Goal: Task Accomplishment & Management: Manage account settings

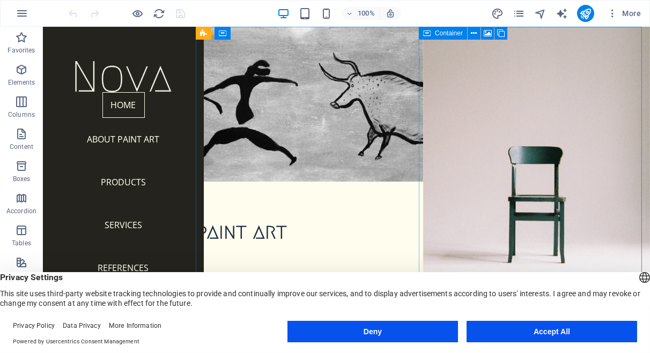
click at [383, 332] on button "Deny" at bounding box center [372, 331] width 170 height 21
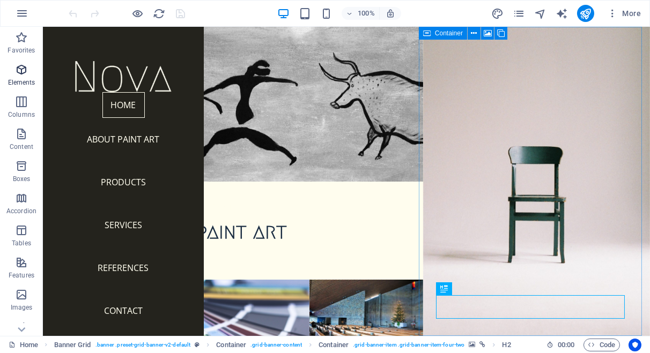
click at [19, 68] on icon "button" at bounding box center [21, 69] width 13 height 13
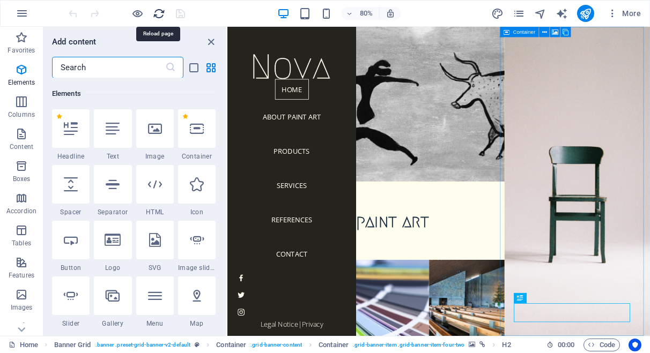
click at [159, 12] on icon "reload" at bounding box center [159, 14] width 12 height 12
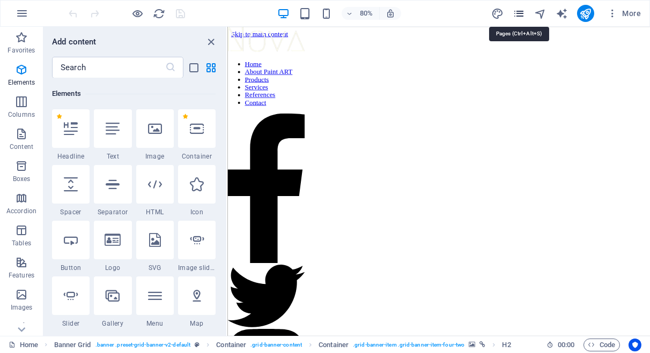
click at [519, 12] on icon "pages" at bounding box center [518, 14] width 12 height 12
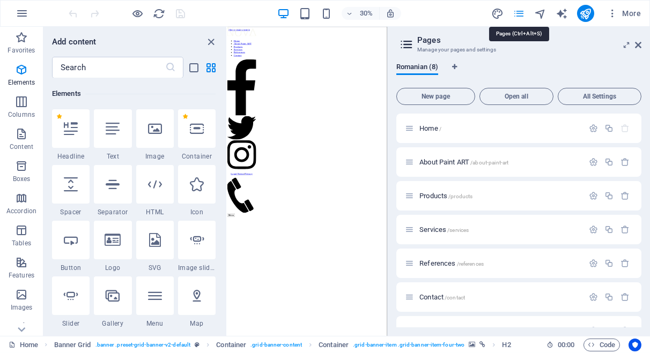
click at [519, 12] on icon "pages" at bounding box center [518, 14] width 12 height 12
click at [638, 44] on icon at bounding box center [638, 45] width 6 height 9
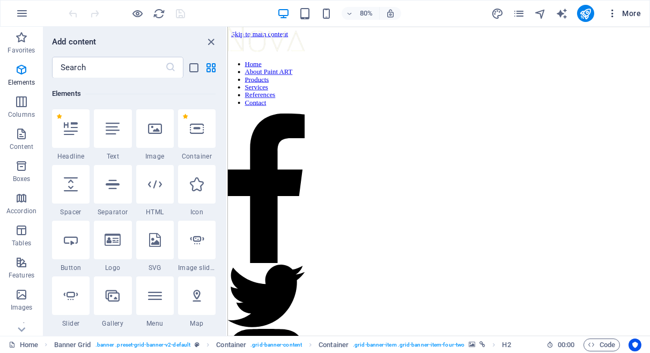
click at [615, 11] on icon "button" at bounding box center [612, 13] width 11 height 11
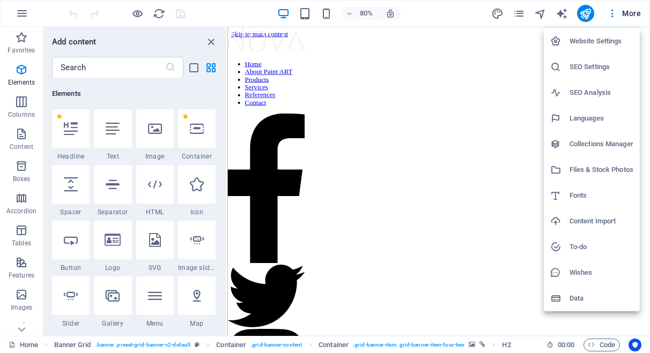
click at [595, 39] on h6 "Website Settings" at bounding box center [601, 41] width 64 height 13
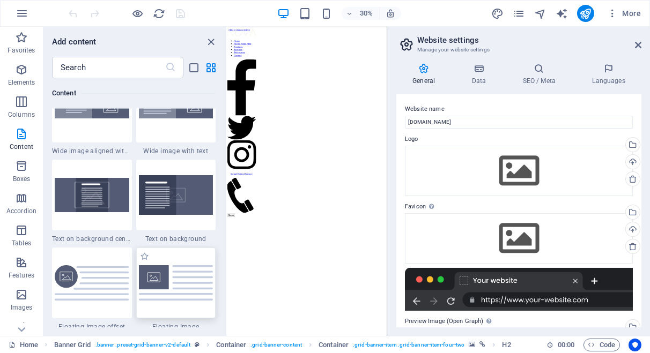
scroll to position [2251, 0]
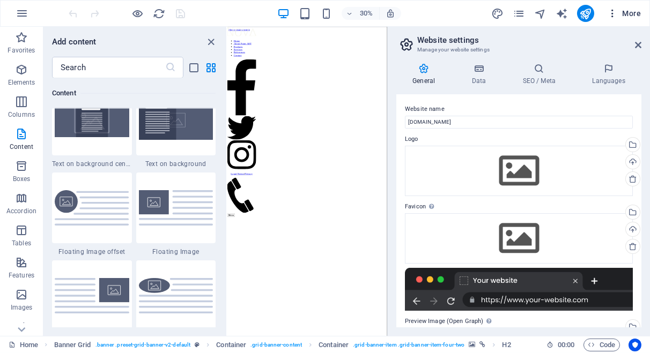
click at [614, 14] on icon "button" at bounding box center [612, 13] width 11 height 11
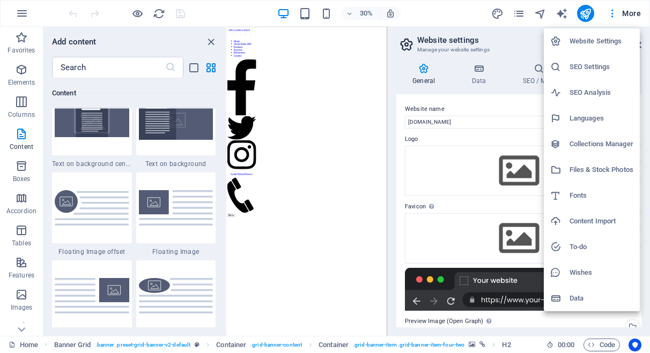
click at [597, 169] on h6 "Files & Stock Photos" at bounding box center [601, 169] width 64 height 13
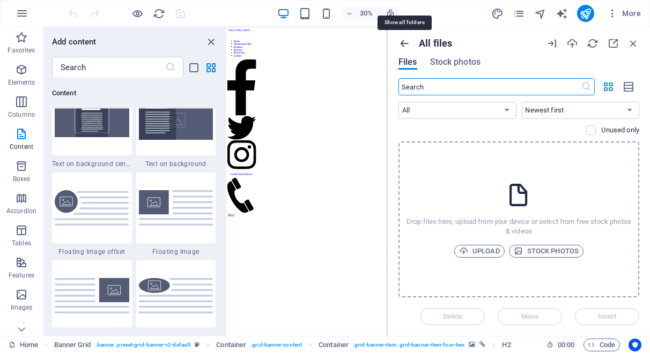
click at [407, 44] on icon "button" at bounding box center [404, 44] width 12 height 12
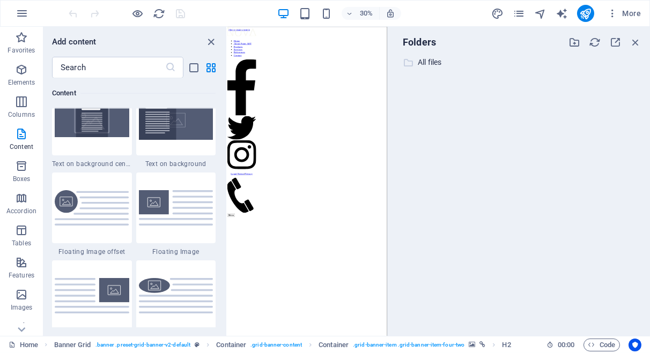
click at [411, 59] on icon at bounding box center [408, 62] width 11 height 11
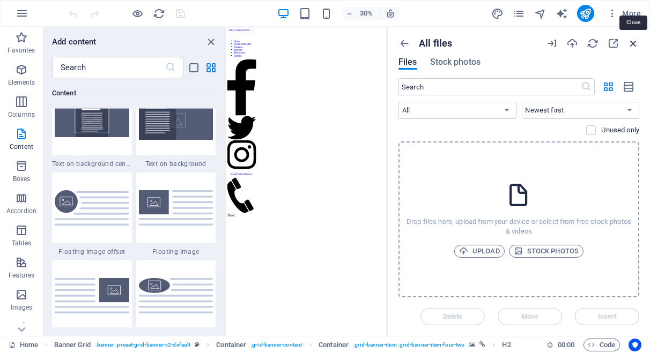
click at [633, 43] on icon "button" at bounding box center [633, 44] width 12 height 12
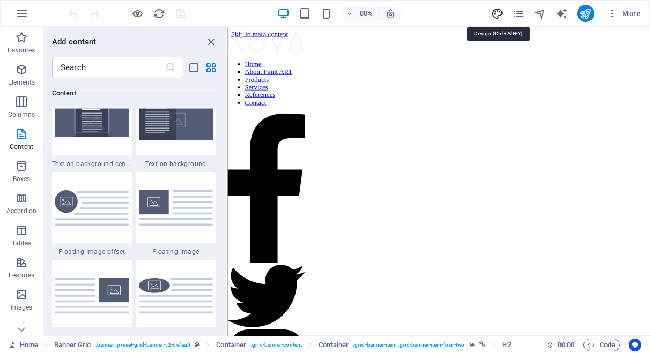
click at [495, 15] on icon "design" at bounding box center [497, 14] width 12 height 12
select select "px"
select select "300"
select select "px"
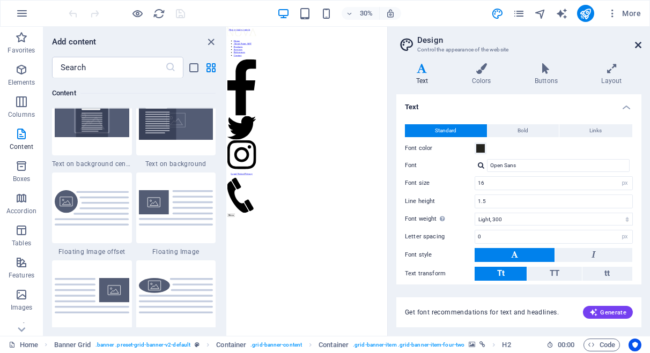
click at [637, 42] on icon at bounding box center [638, 45] width 6 height 9
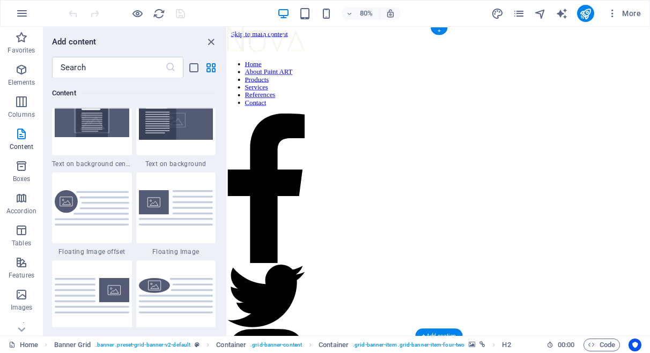
click at [649, 41] on figure at bounding box center [490, 41] width 519 height 0
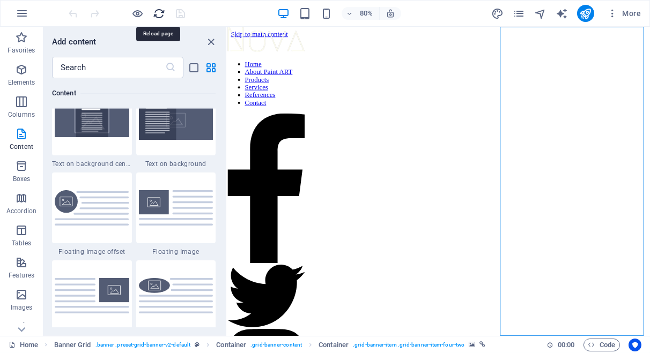
click at [160, 12] on icon "reload" at bounding box center [159, 14] width 12 height 12
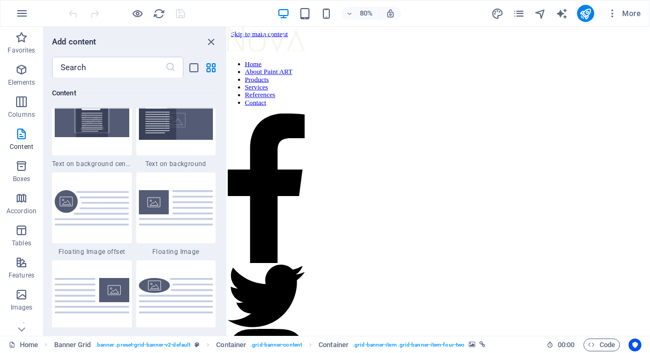
scroll to position [0, 0]
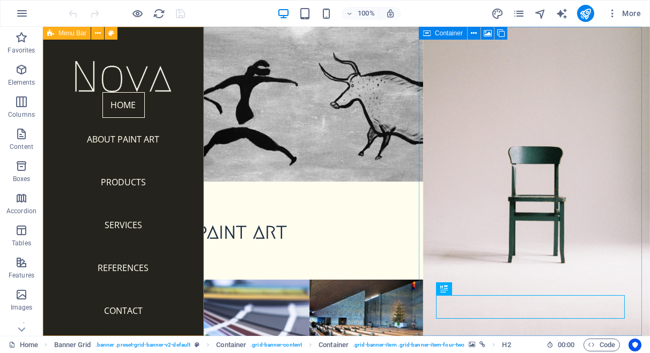
click at [76, 33] on span "Menu Bar" at bounding box center [72, 33] width 28 height 6
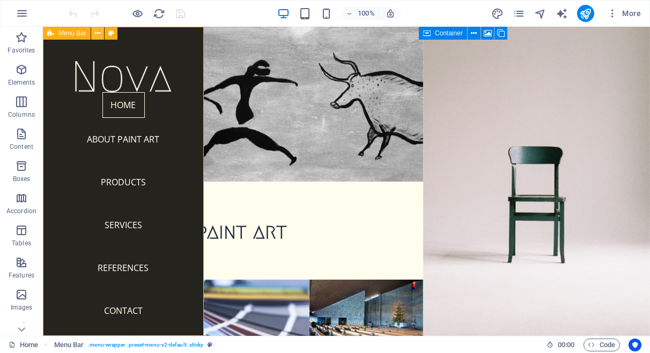
click at [99, 33] on icon at bounding box center [98, 33] width 6 height 11
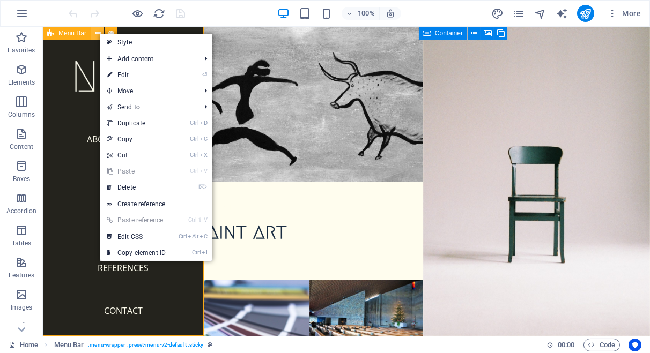
click at [97, 31] on icon at bounding box center [98, 33] width 6 height 11
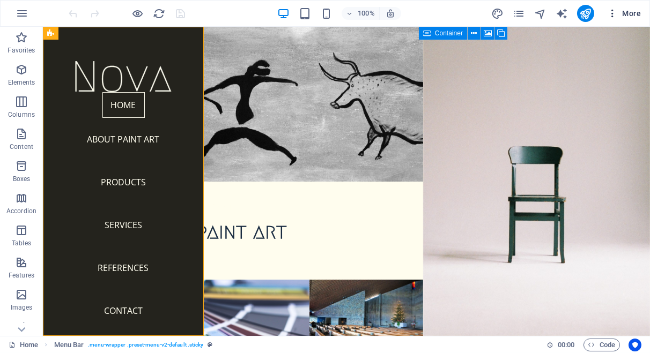
click at [631, 11] on span "More" at bounding box center [624, 13] width 34 height 11
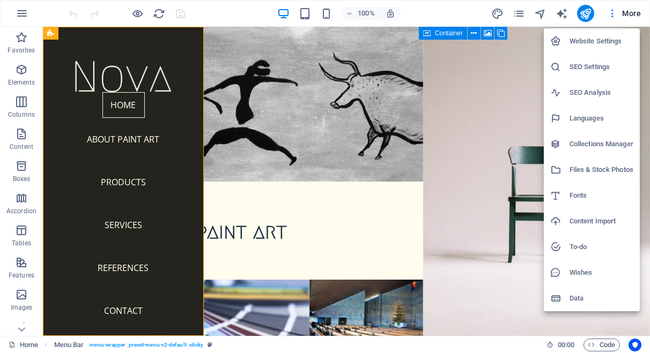
click at [404, 149] on div at bounding box center [325, 176] width 650 height 353
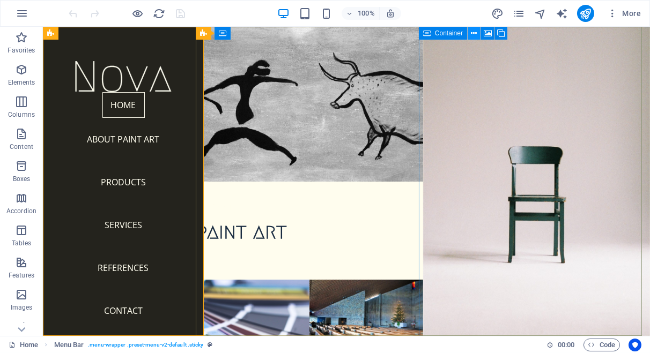
click at [476, 33] on icon at bounding box center [474, 33] width 6 height 11
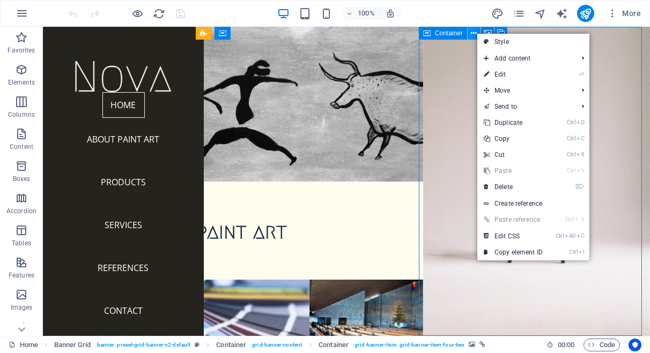
click at [474, 33] on icon at bounding box center [474, 33] width 6 height 11
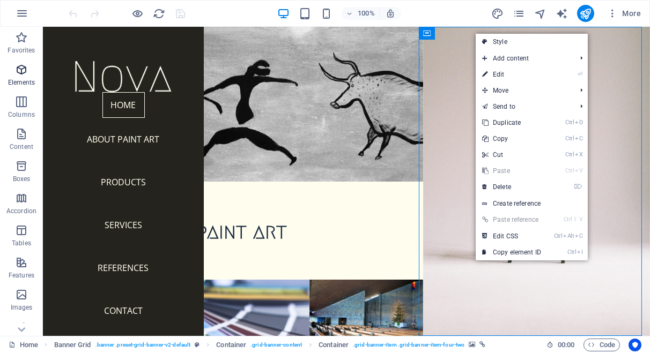
click at [23, 71] on icon "button" at bounding box center [21, 69] width 13 height 13
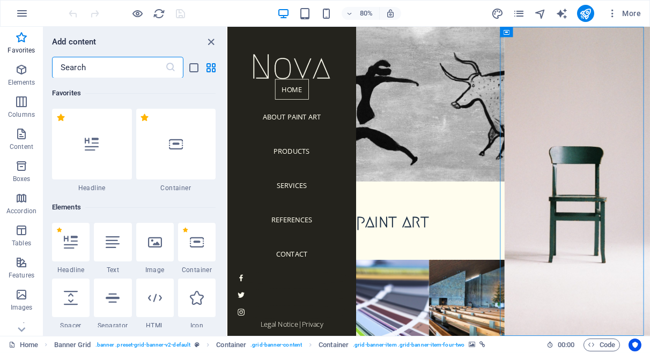
click at [46, 345] on icon at bounding box center [45, 344] width 7 height 7
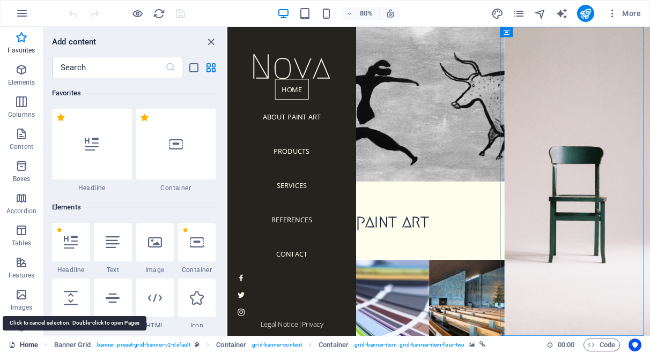
click at [31, 346] on link "Home" at bounding box center [23, 345] width 29 height 13
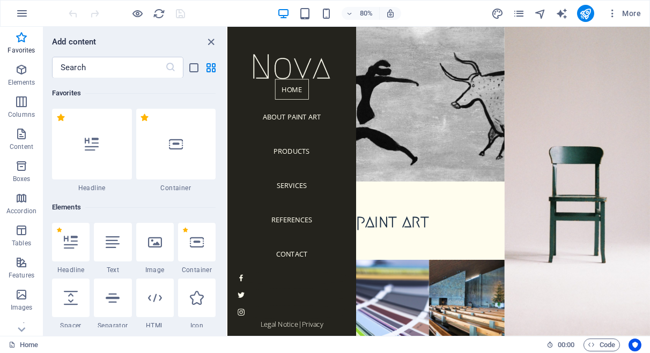
click at [77, 345] on div "Home" at bounding box center [273, 345] width 529 height 13
click at [29, 346] on link "Home" at bounding box center [23, 345] width 29 height 13
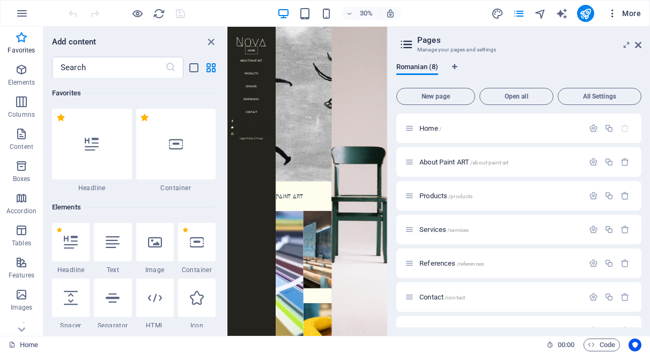
click at [614, 9] on icon "button" at bounding box center [612, 13] width 11 height 11
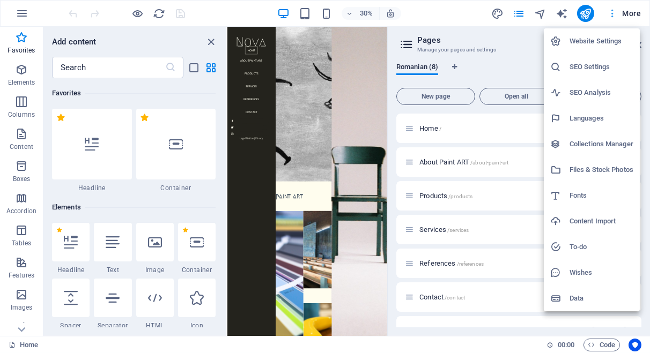
click at [614, 9] on div at bounding box center [325, 176] width 650 height 353
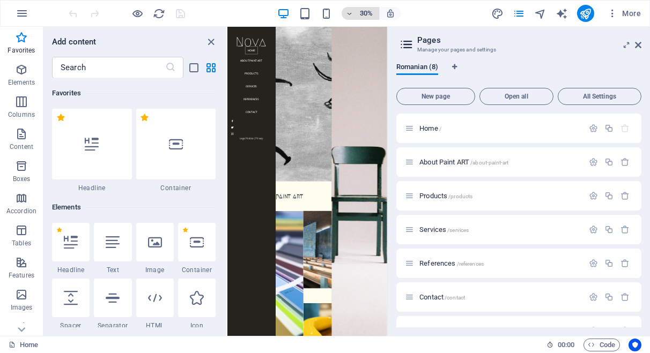
click at [351, 10] on icon "button" at bounding box center [350, 13] width 8 height 7
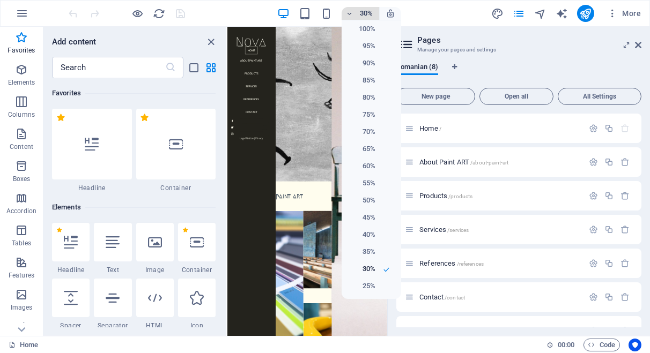
click at [351, 9] on div at bounding box center [325, 176] width 650 height 353
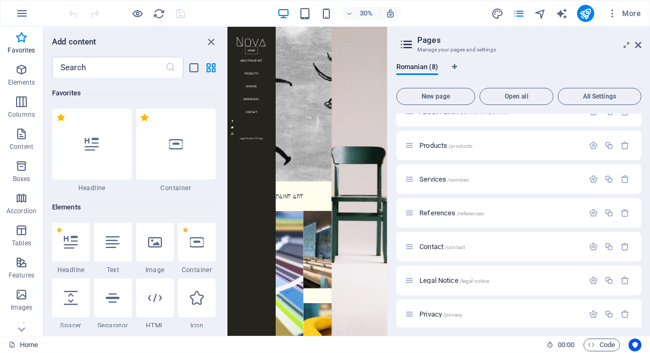
scroll to position [56, 0]
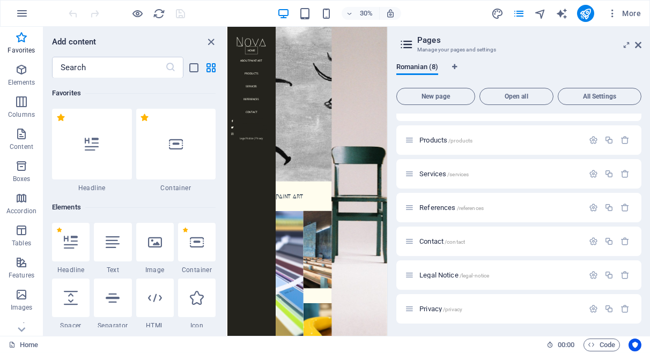
click at [642, 43] on aside "Pages Manage your pages and settings Romanian (8) New page Open all All Setting…" at bounding box center [518, 181] width 263 height 309
click at [637, 47] on icon at bounding box center [638, 45] width 6 height 9
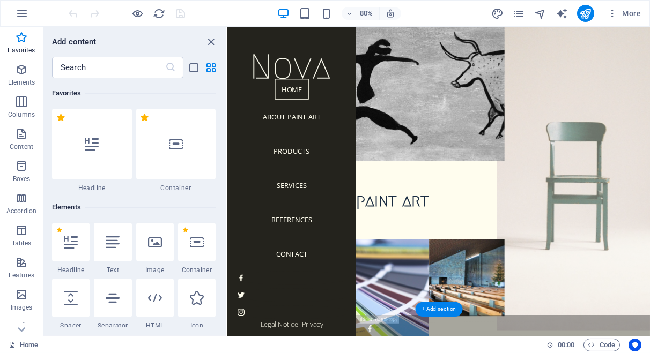
scroll to position [34, 0]
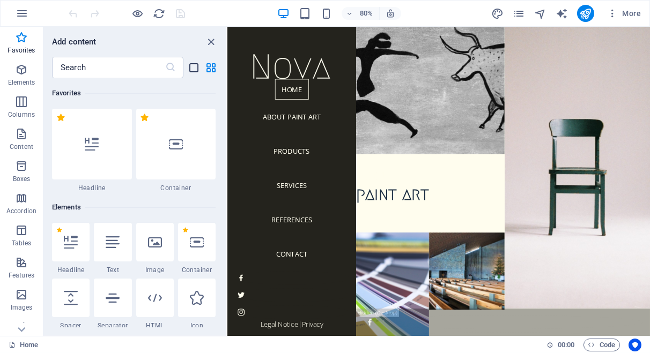
click at [192, 65] on icon "list-view" at bounding box center [194, 68] width 12 height 12
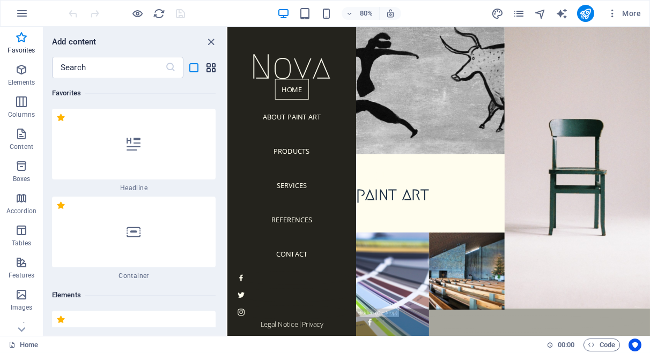
click at [209, 68] on icon "grid-view" at bounding box center [211, 68] width 12 height 12
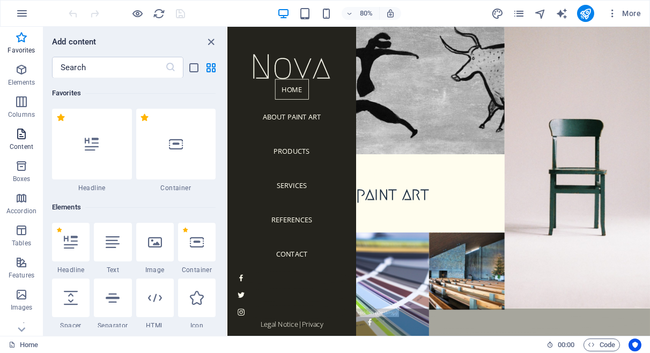
click at [18, 132] on icon "button" at bounding box center [21, 134] width 13 height 13
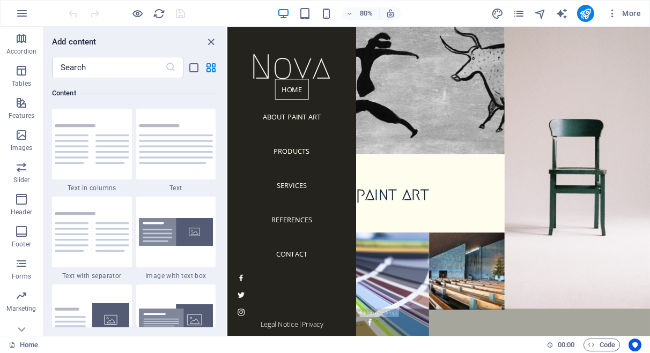
scroll to position [173, 0]
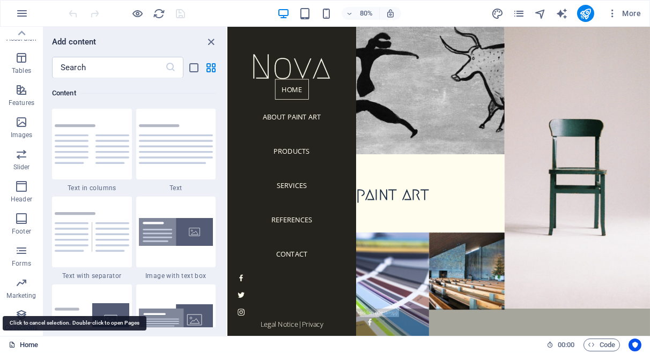
click at [28, 345] on link "Home" at bounding box center [23, 345] width 29 height 13
click at [23, 13] on icon "button" at bounding box center [22, 13] width 13 height 13
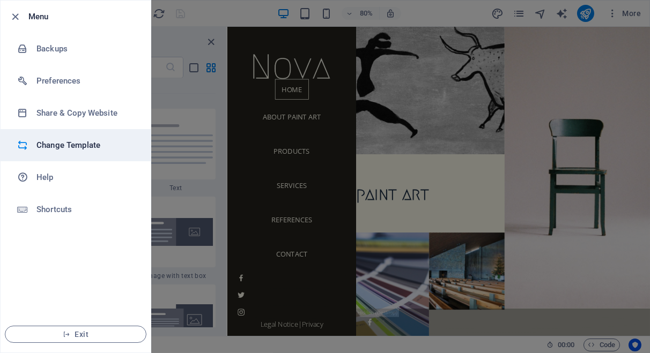
click at [55, 140] on h6 "Change Template" at bounding box center [85, 145] width 99 height 13
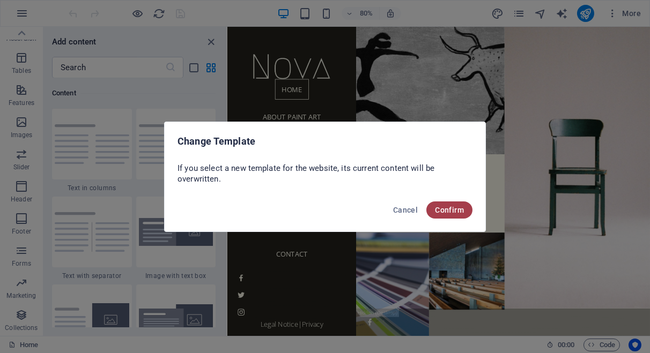
click at [450, 211] on span "Confirm" at bounding box center [449, 210] width 29 height 9
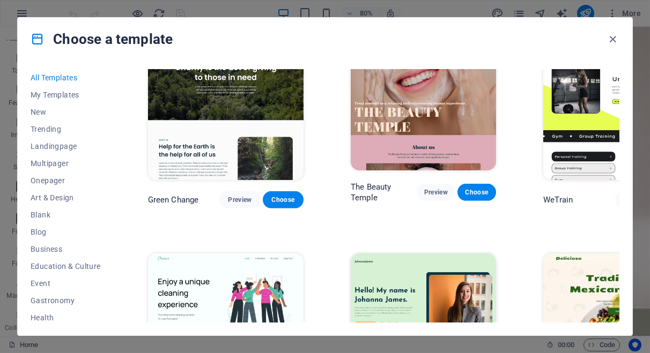
scroll to position [1608, 0]
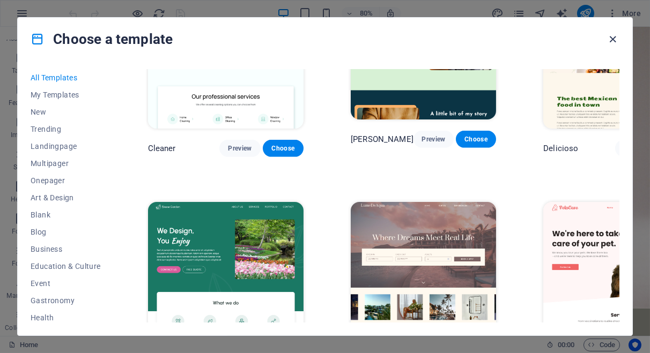
click at [613, 37] on icon "button" at bounding box center [613, 39] width 12 height 12
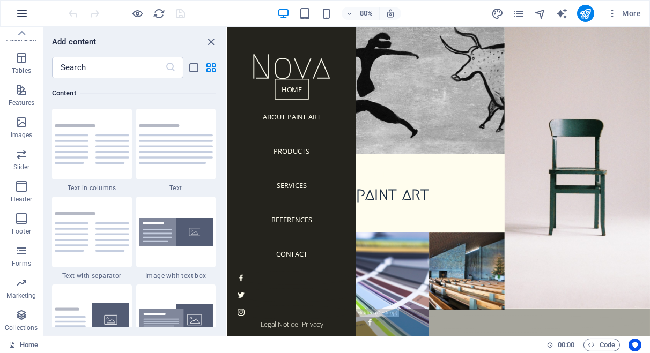
click at [26, 9] on icon "button" at bounding box center [22, 13] width 13 height 13
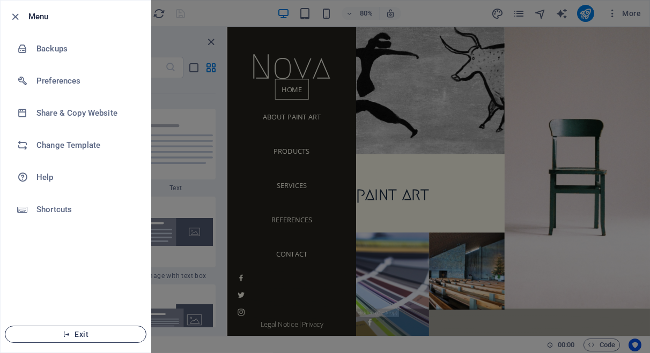
click at [96, 336] on span "Exit" at bounding box center [75, 334] width 123 height 9
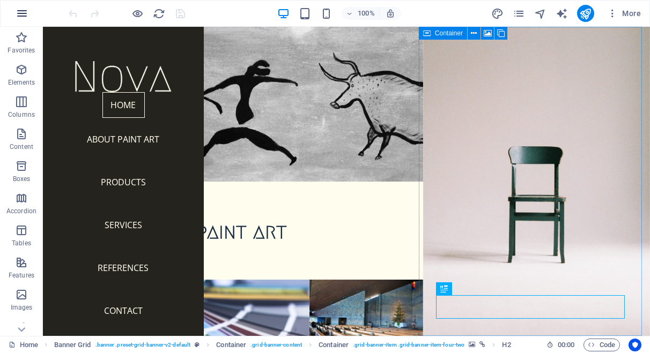
click at [26, 18] on icon "button" at bounding box center [22, 13] width 13 height 13
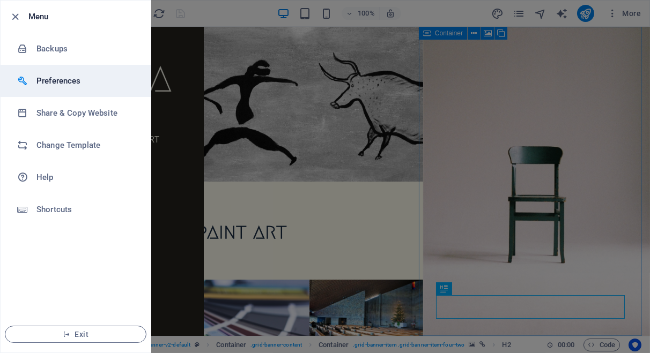
click at [59, 81] on h6 "Preferences" at bounding box center [85, 81] width 99 height 13
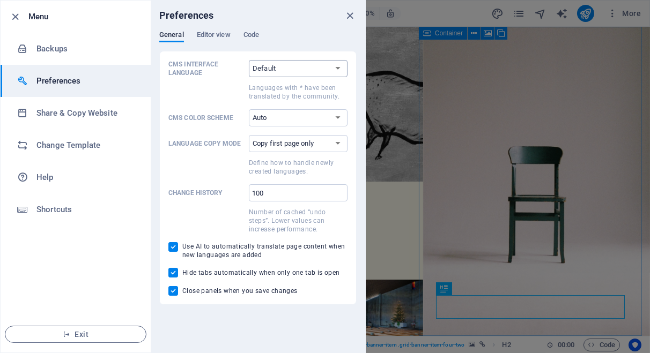
click at [341, 64] on select "Default Deutsch English Español Suomi* Français Magyar Italiano Nederlands Pols…" at bounding box center [298, 68] width 99 height 17
click at [210, 35] on span "Editor view" at bounding box center [214, 35] width 34 height 15
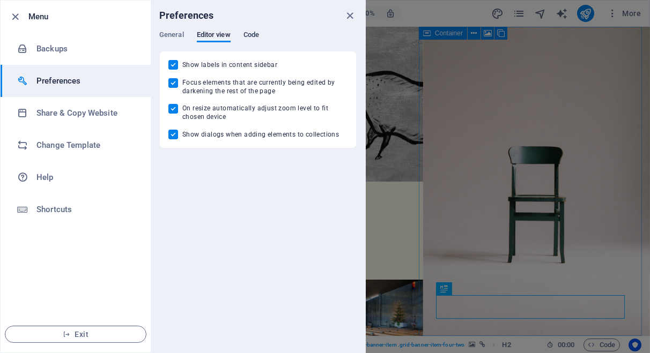
click at [248, 38] on span "Code" at bounding box center [251, 35] width 16 height 15
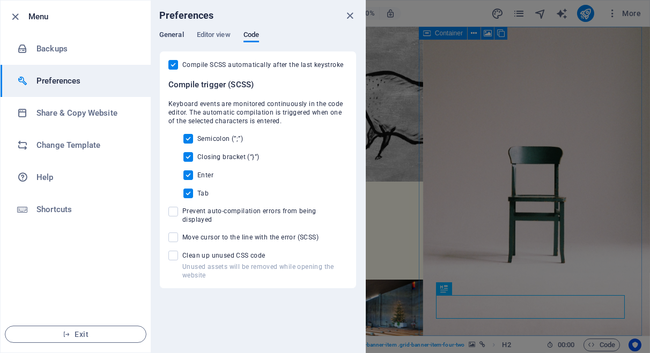
click at [162, 33] on span "General" at bounding box center [171, 35] width 25 height 15
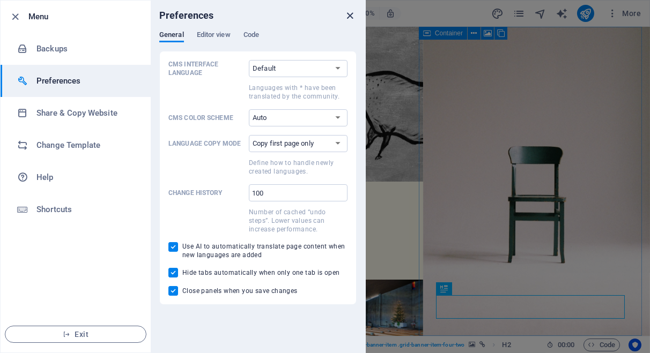
click at [349, 16] on icon "close" at bounding box center [350, 16] width 12 height 12
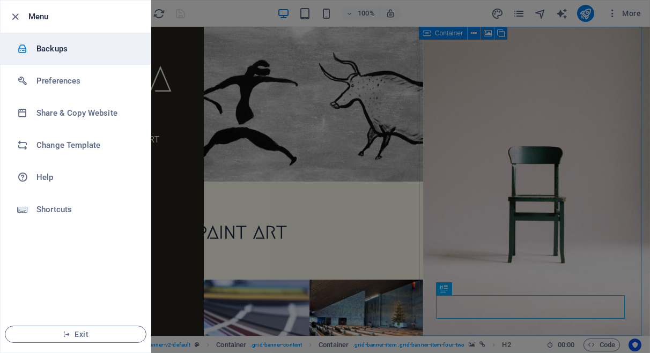
click at [53, 52] on h6 "Backups" at bounding box center [85, 48] width 99 height 13
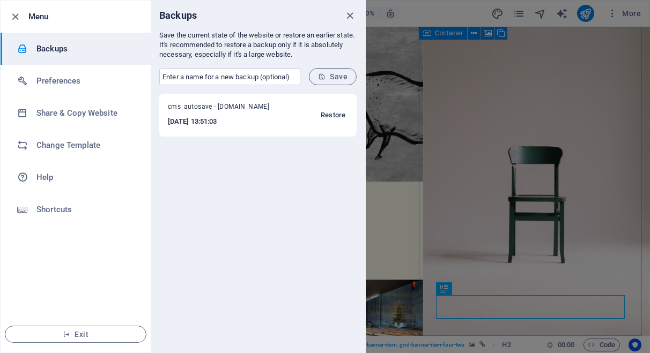
click at [331, 114] on span "Restore" at bounding box center [333, 115] width 25 height 13
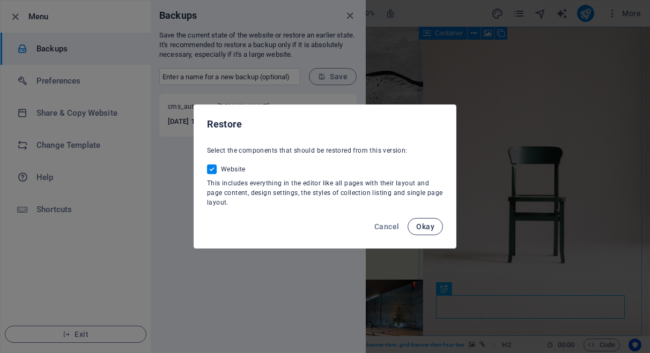
click at [428, 224] on span "Okay" at bounding box center [425, 226] width 18 height 9
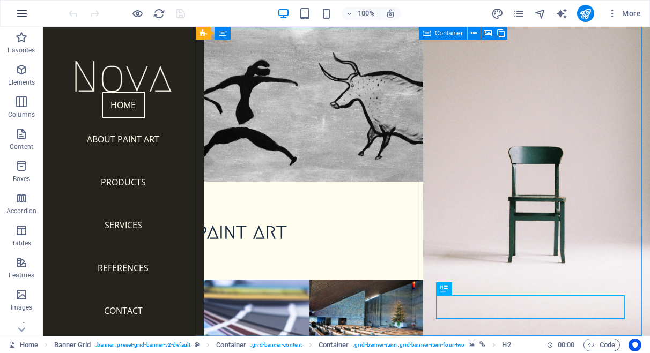
click at [20, 7] on icon "button" at bounding box center [22, 13] width 13 height 13
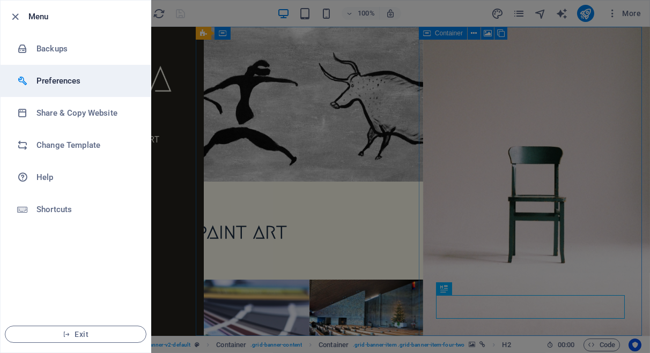
click at [51, 79] on h6 "Preferences" at bounding box center [85, 81] width 99 height 13
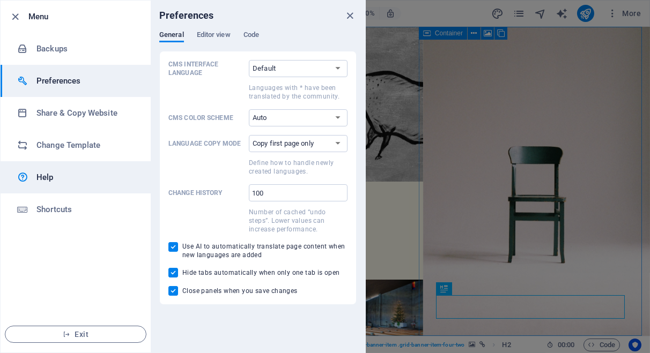
click at [60, 176] on h6 "Help" at bounding box center [85, 177] width 99 height 13
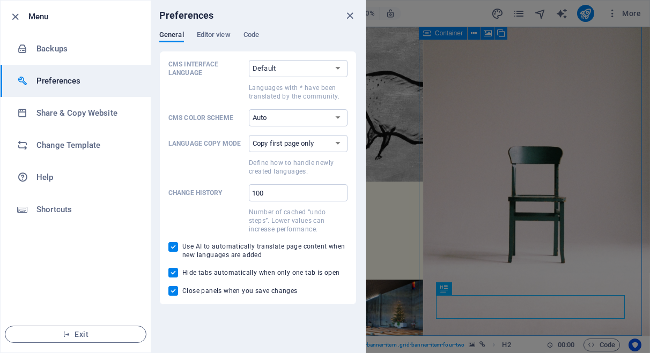
click at [41, 18] on h6 "Menu" at bounding box center [85, 16] width 114 height 13
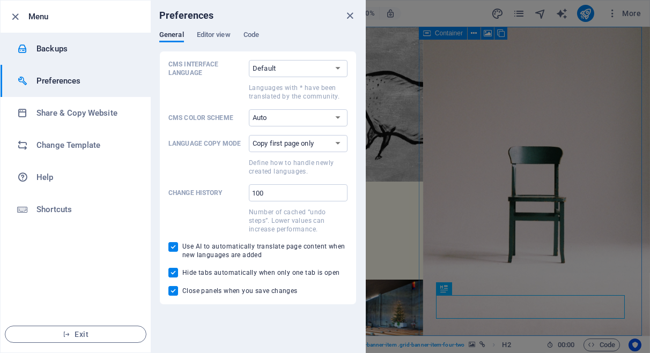
click at [48, 50] on h6 "Backups" at bounding box center [85, 48] width 99 height 13
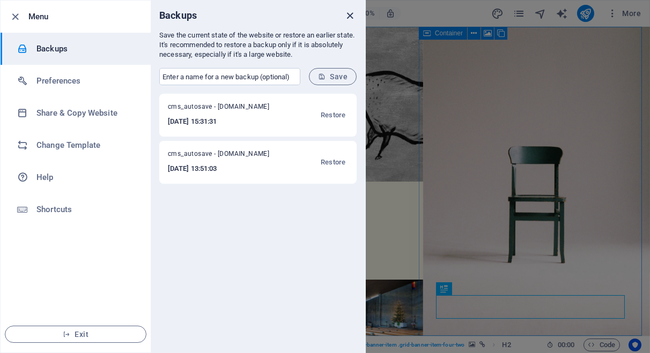
click at [346, 11] on icon "close" at bounding box center [350, 16] width 12 height 12
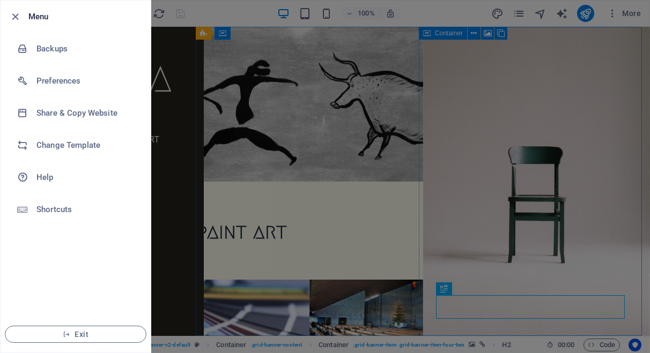
click at [242, 17] on div at bounding box center [325, 176] width 650 height 353
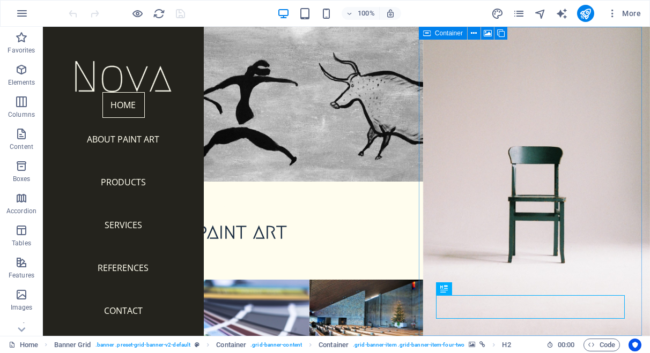
scroll to position [173, 0]
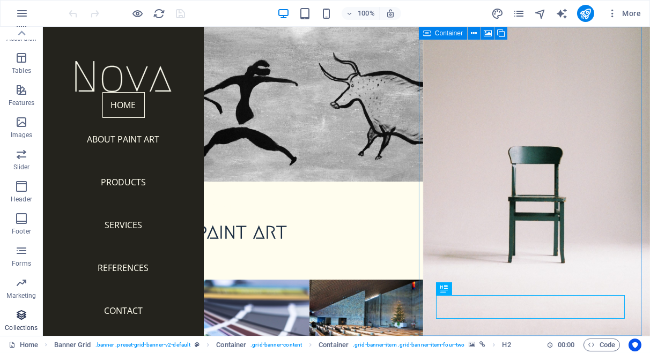
click at [20, 319] on icon "button" at bounding box center [21, 315] width 13 height 13
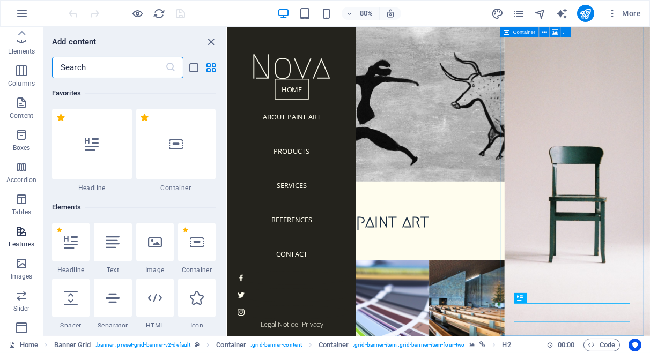
scroll to position [0, 0]
